Goal: Task Accomplishment & Management: Use online tool/utility

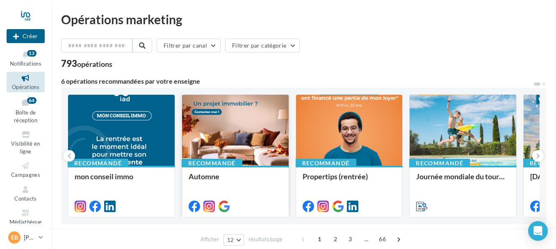
click at [242, 132] on div at bounding box center [235, 131] width 107 height 72
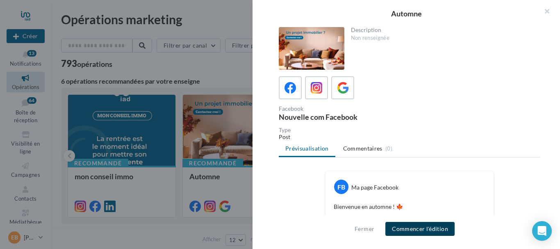
click at [427, 228] on button "Commencer l'édition" at bounding box center [420, 229] width 69 height 14
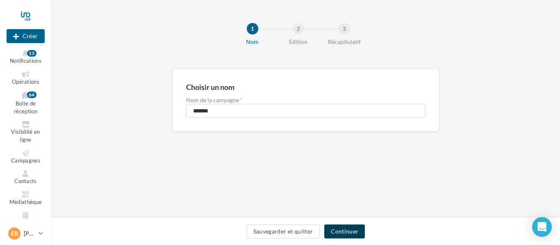
click at [353, 229] on button "Continuer" at bounding box center [344, 231] width 41 height 14
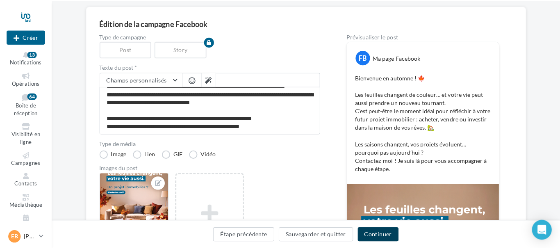
scroll to position [31, 0]
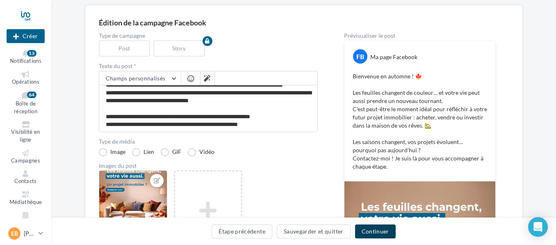
click at [375, 229] on button "Continuer" at bounding box center [375, 231] width 41 height 14
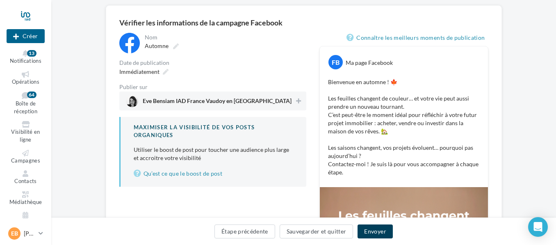
click at [377, 231] on button "Envoyer" at bounding box center [375, 231] width 35 height 14
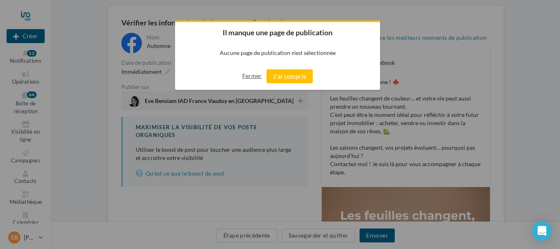
click at [254, 75] on button "Fermer" at bounding box center [252, 75] width 20 height 13
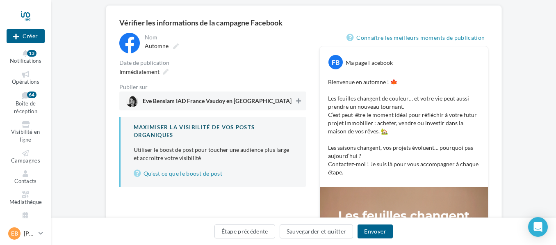
click at [299, 101] on icon at bounding box center [298, 101] width 5 height 6
click at [163, 71] on icon at bounding box center [166, 72] width 6 height 6
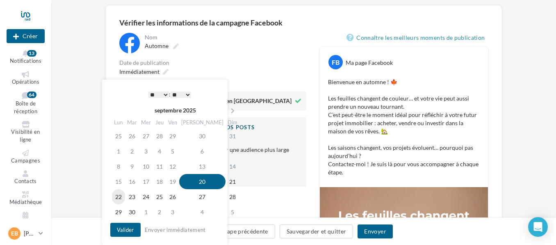
click at [120, 194] on td "22" at bounding box center [118, 196] width 13 height 15
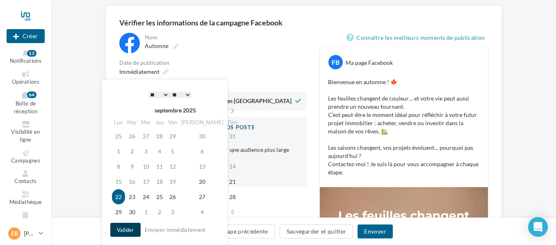
click at [126, 230] on button "Valider" at bounding box center [125, 230] width 30 height 14
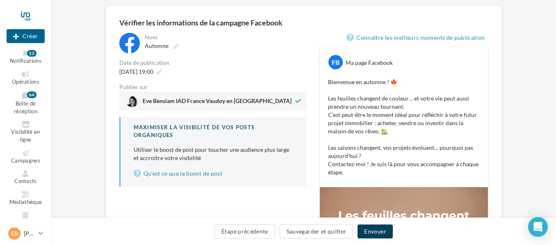
click at [376, 229] on button "Envoyer" at bounding box center [375, 231] width 35 height 14
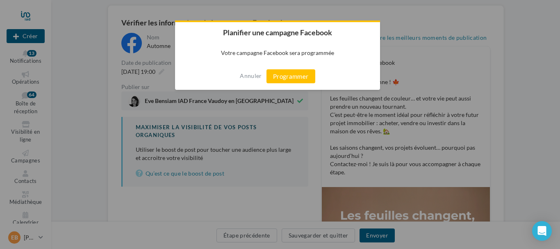
drag, startPoint x: 376, startPoint y: 229, endPoint x: 339, endPoint y: 167, distance: 71.7
click at [339, 169] on div at bounding box center [280, 124] width 560 height 249
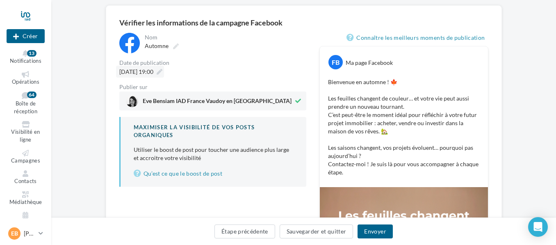
click at [162, 75] on icon at bounding box center [160, 72] width 6 height 6
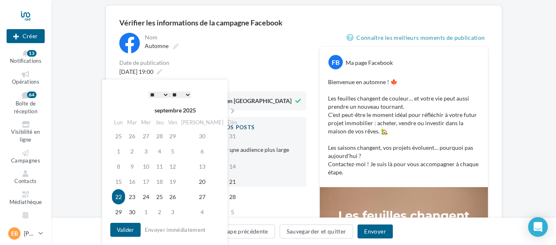
click at [155, 93] on select "* * * * * * * * * * ** ** ** ** ** ** ** ** ** ** ** ** ** **" at bounding box center [158, 94] width 21 height 7
click at [125, 232] on button "Valider" at bounding box center [125, 230] width 30 height 14
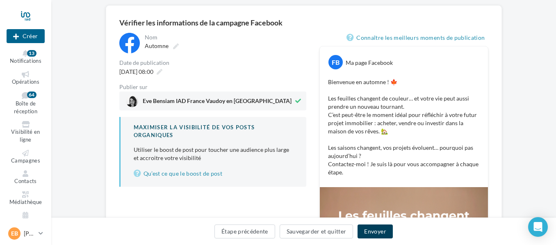
click at [379, 236] on button "Envoyer" at bounding box center [375, 231] width 35 height 14
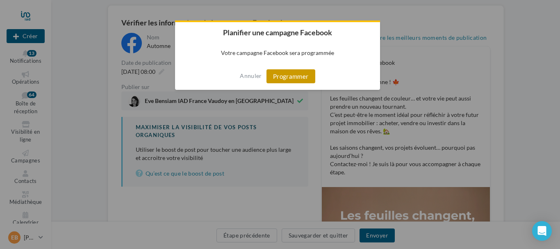
click at [307, 78] on button "Programmer" at bounding box center [291, 76] width 49 height 14
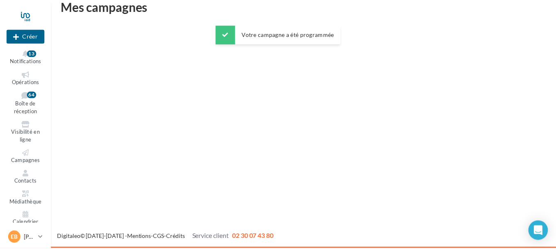
scroll to position [13, 0]
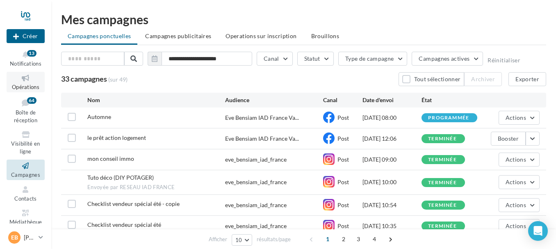
click at [26, 82] on icon at bounding box center [25, 77] width 33 height 9
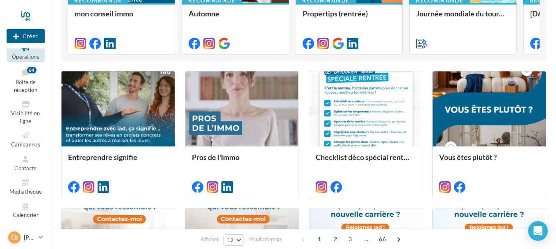
scroll to position [164, 0]
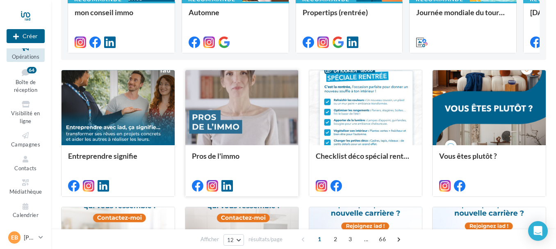
click at [258, 105] on div at bounding box center [241, 108] width 113 height 76
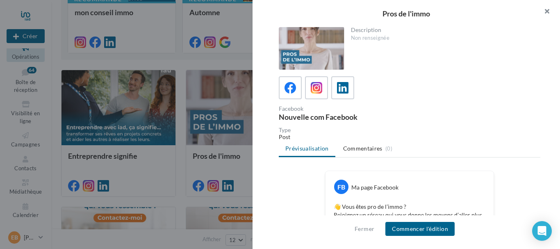
click at [548, 9] on button "button" at bounding box center [543, 12] width 33 height 25
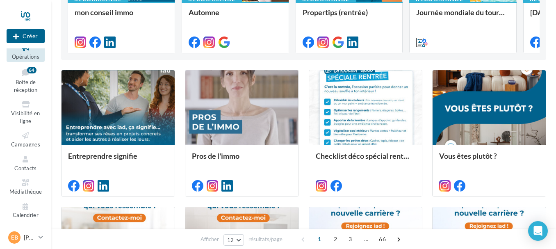
scroll to position [0, 0]
